Goal: Navigation & Orientation: Find specific page/section

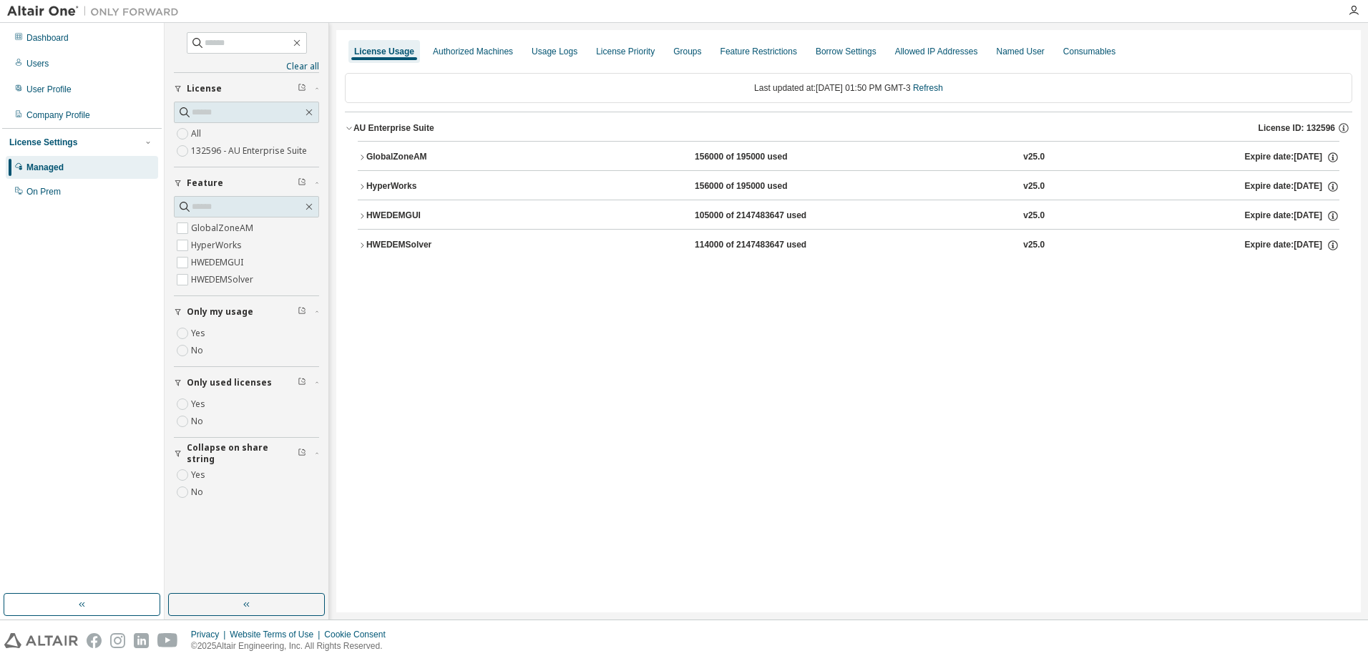
click at [34, 5] on img at bounding box center [96, 11] width 179 height 14
click at [36, 34] on div "Dashboard" at bounding box center [47, 37] width 42 height 11
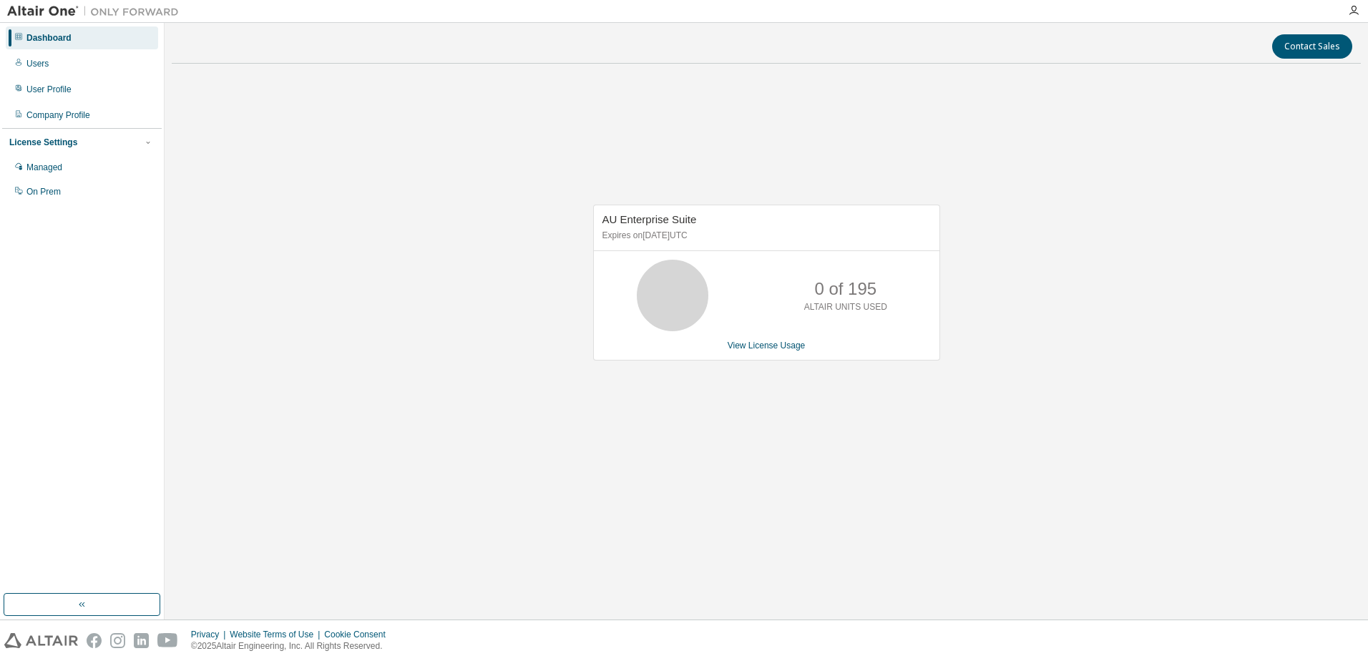
click at [741, 353] on div "AU Enterprise Suite Expires on [DATE] UTC 0 of 195 ALTAIR UNITS USED View Licen…" at bounding box center [766, 283] width 347 height 156
click at [749, 344] on link "View License Usage" at bounding box center [767, 346] width 78 height 10
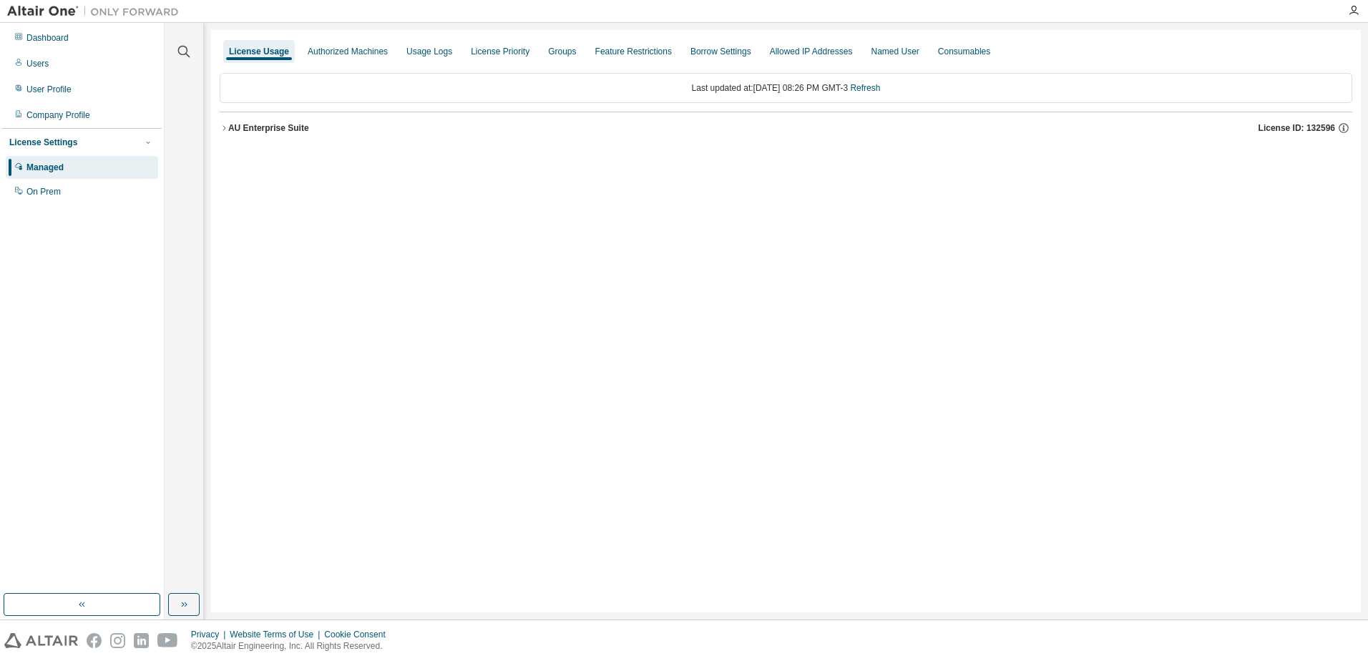
click at [288, 120] on button "AU Enterprise Suite License ID: 132596" at bounding box center [786, 127] width 1133 height 31
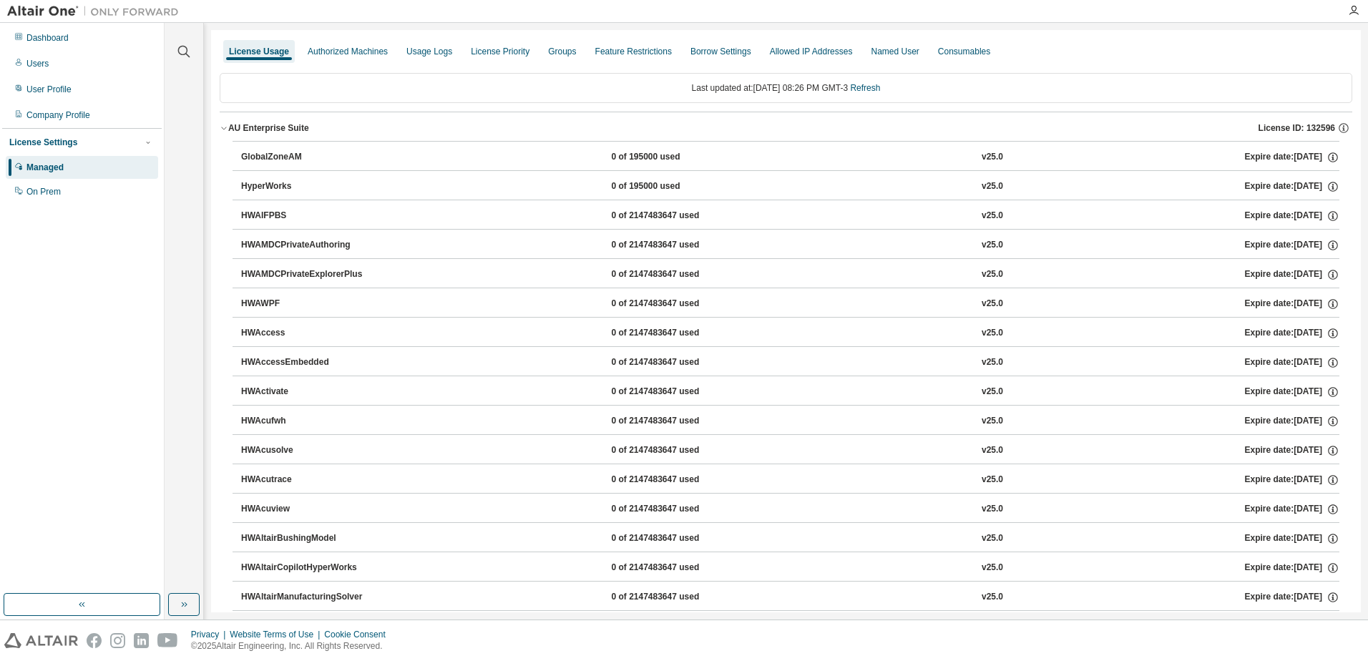
click at [267, 130] on div "AU Enterprise Suite" at bounding box center [268, 127] width 81 height 11
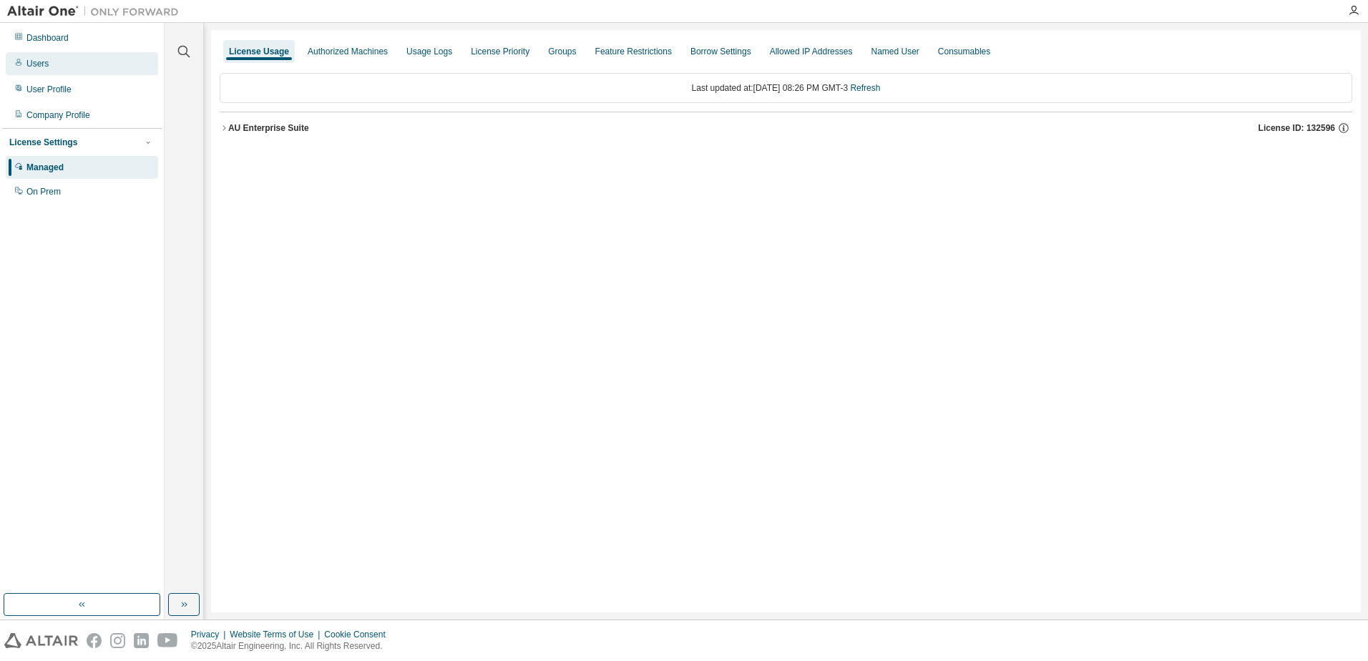
click at [75, 62] on div "Users" at bounding box center [82, 63] width 152 height 23
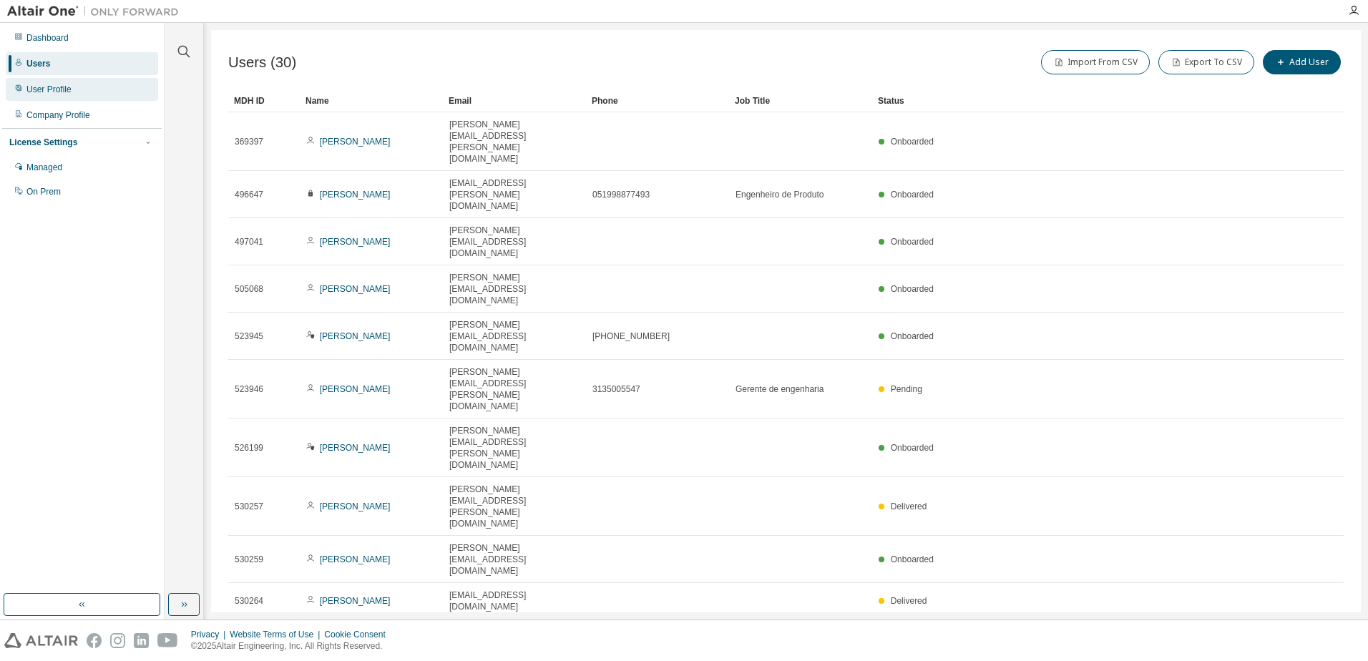
click at [69, 90] on div "User Profile" at bounding box center [48, 89] width 45 height 11
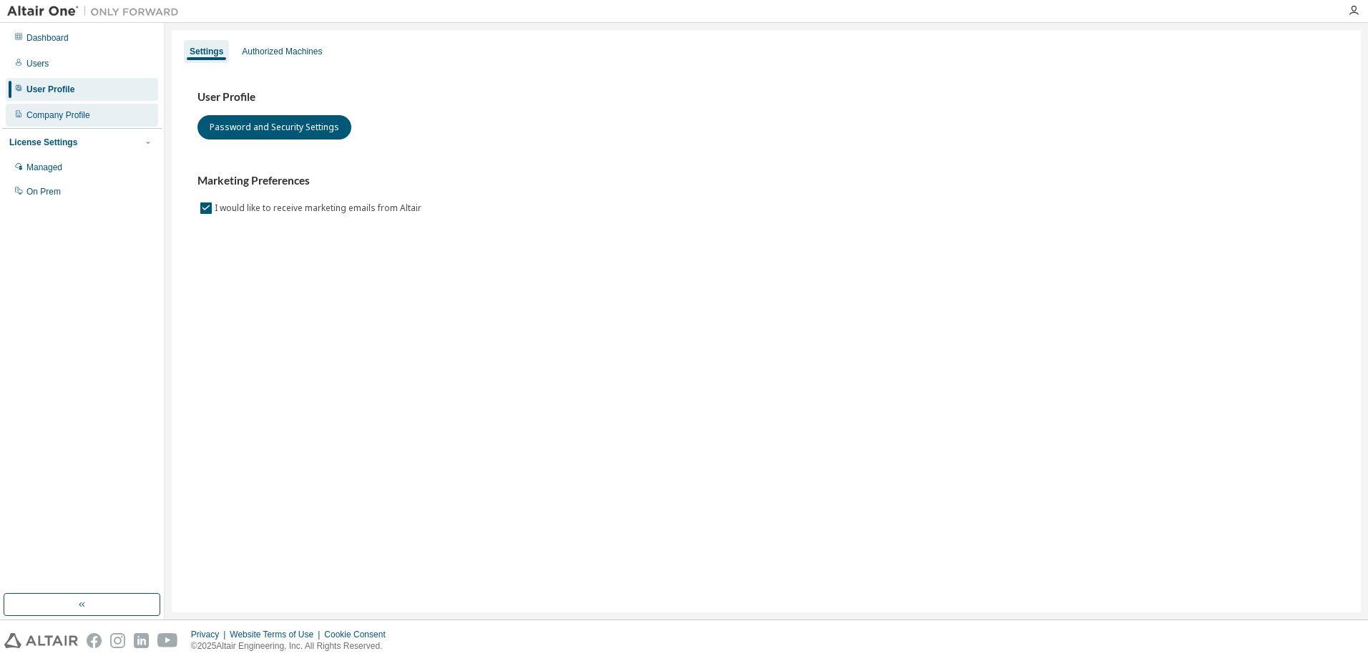
click at [77, 119] on div "Company Profile" at bounding box center [58, 114] width 64 height 11
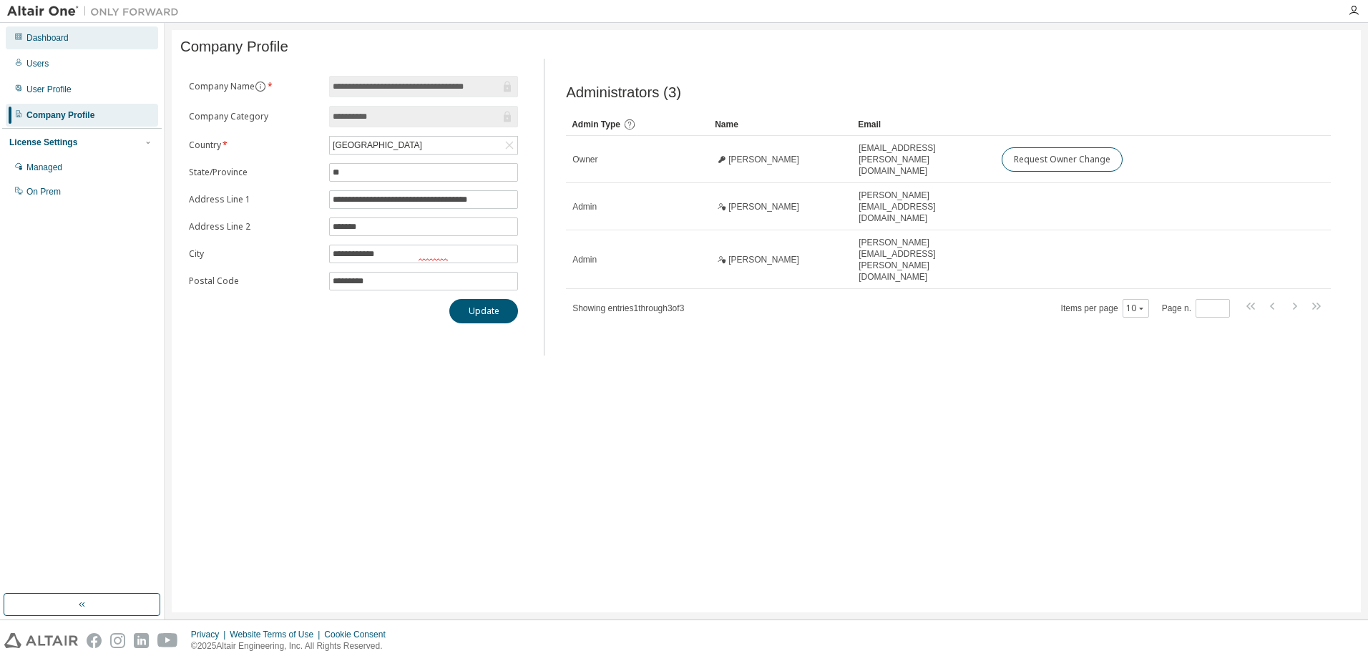
click at [49, 33] on div "Dashboard" at bounding box center [47, 37] width 42 height 11
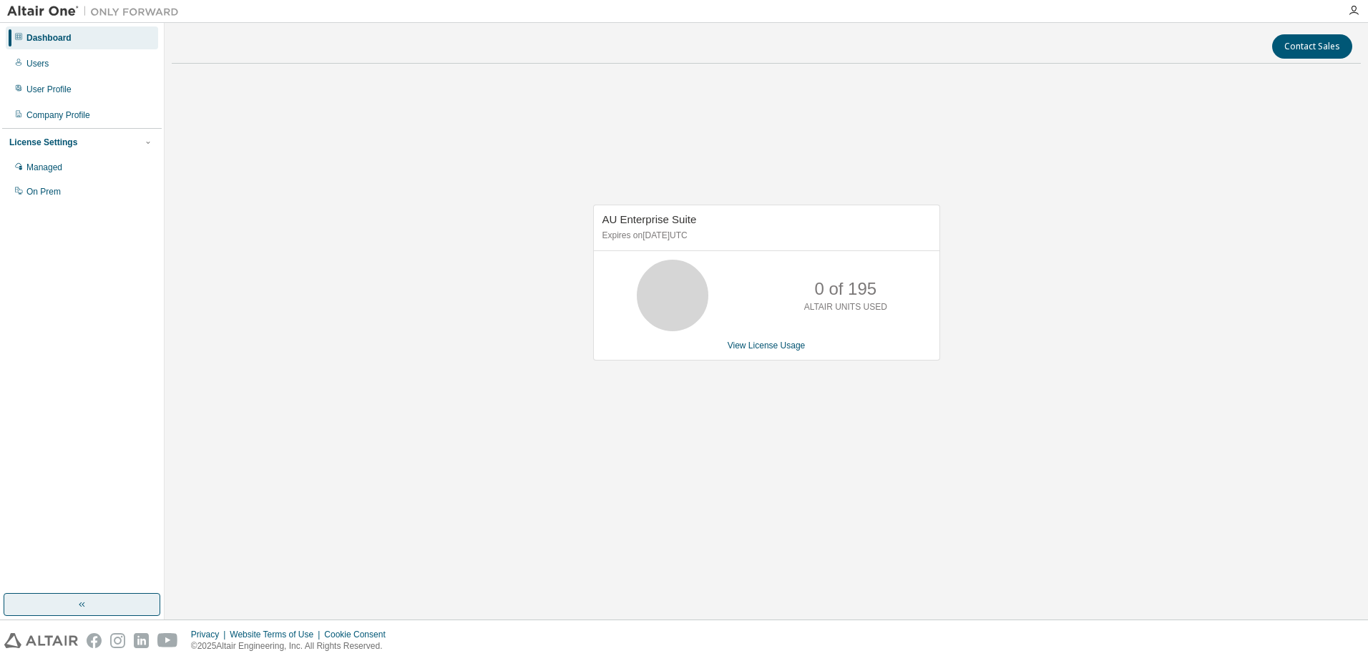
click at [92, 603] on button "button" at bounding box center [82, 604] width 157 height 23
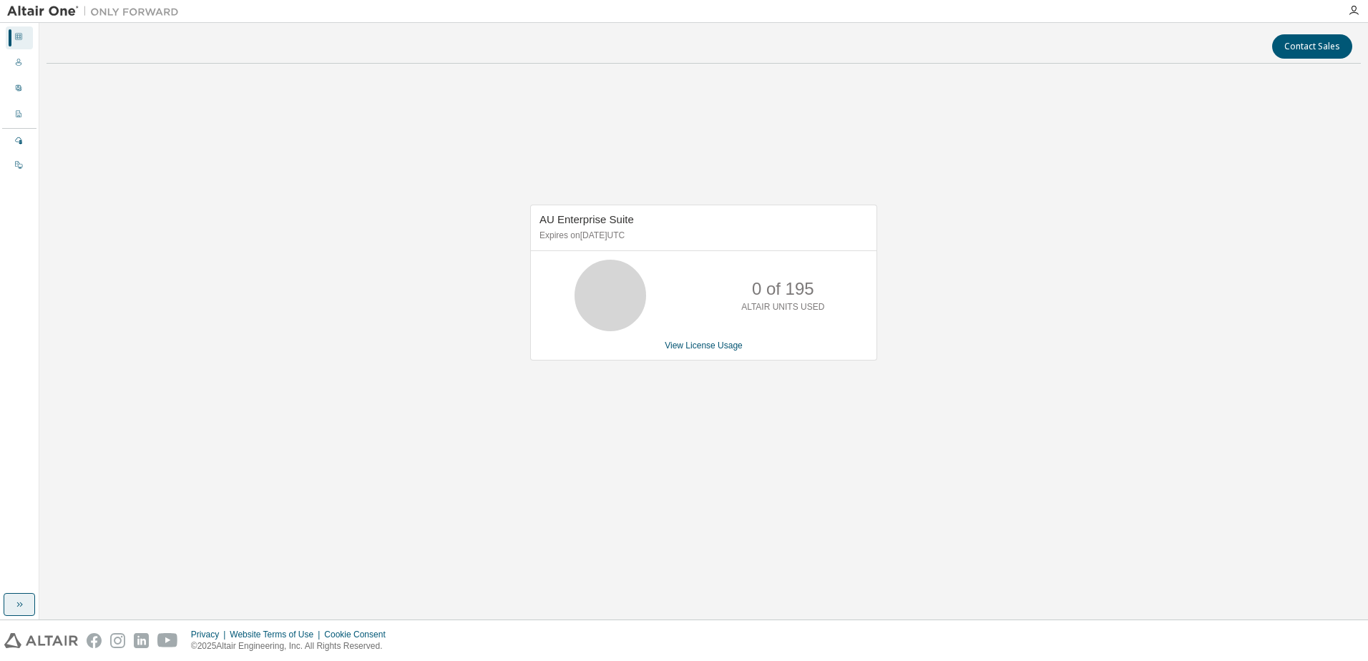
click at [28, 600] on button "button" at bounding box center [19, 604] width 31 height 23
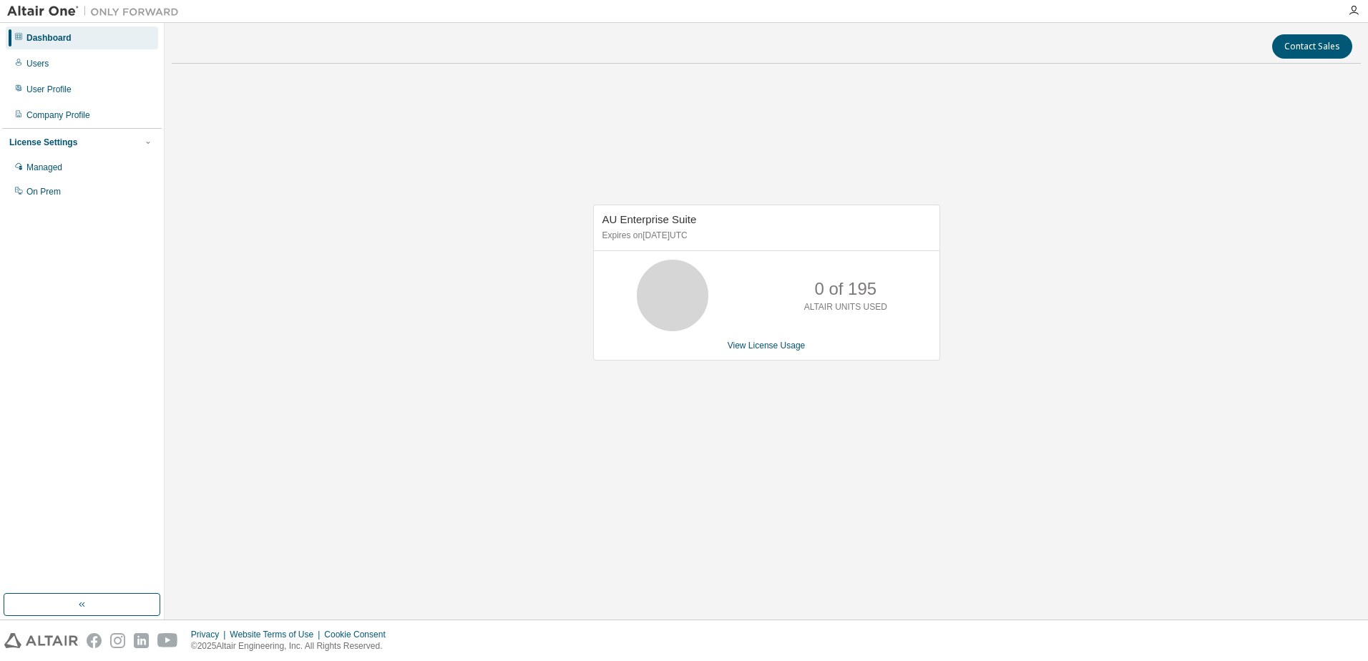
click at [208, 329] on div "AU Enterprise Suite Expires on September 29, 2025 UTC 0 of 195 ALTAIR UNITS USE…" at bounding box center [766, 290] width 1189 height 430
click at [67, 11] on img at bounding box center [96, 11] width 179 height 14
click at [1363, 11] on div at bounding box center [1354, 10] width 29 height 11
click at [1353, 11] on icon "button" at bounding box center [1353, 10] width 11 height 11
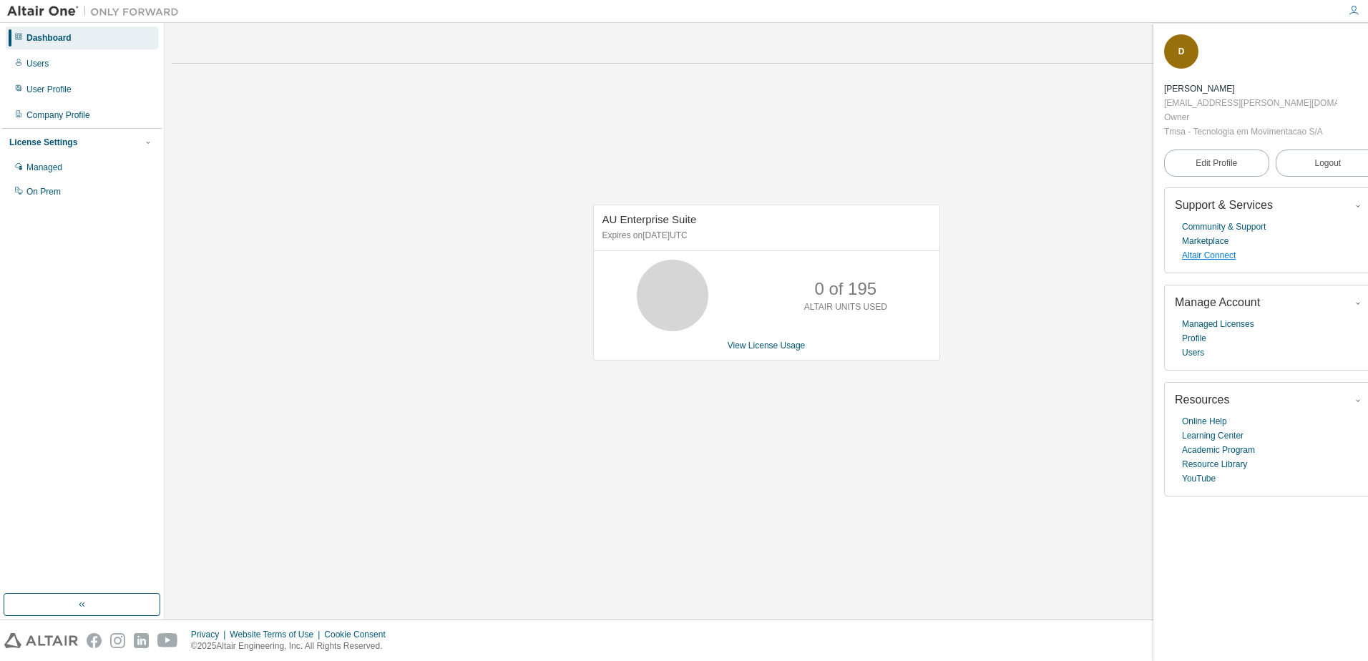
click at [1232, 261] on link "Altair Connect" at bounding box center [1209, 255] width 54 height 14
click at [1219, 258] on link "Altair Connect" at bounding box center [1209, 255] width 54 height 14
